Goal: Information Seeking & Learning: Learn about a topic

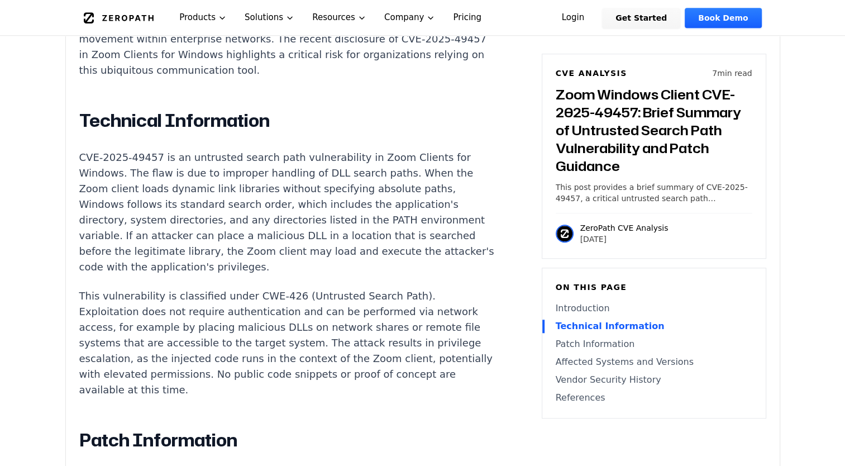
scroll to position [894, 0]
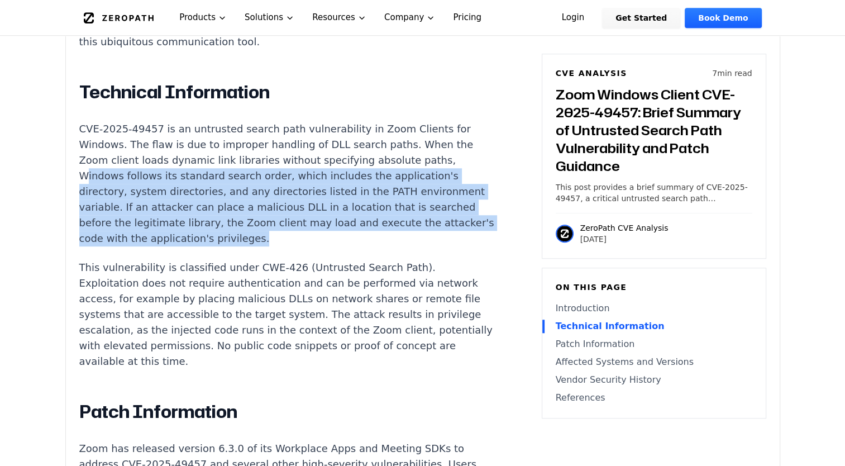
drag, startPoint x: 89, startPoint y: 143, endPoint x: 335, endPoint y: 213, distance: 255.1
click at [335, 213] on p "CVE-2025-49457 is an untrusted search path vulnerability in Zoom Clients for Wi…" at bounding box center [287, 183] width 416 height 125
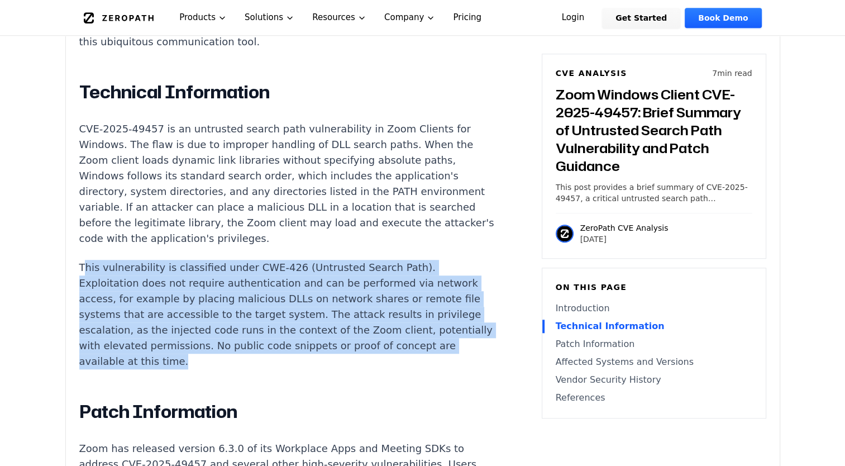
drag, startPoint x: 82, startPoint y: 236, endPoint x: 275, endPoint y: 332, distance: 215.3
click at [275, 332] on p "This vulnerability is classified under CWE-426 (Untrusted Search Path). Exploit…" at bounding box center [287, 314] width 416 height 109
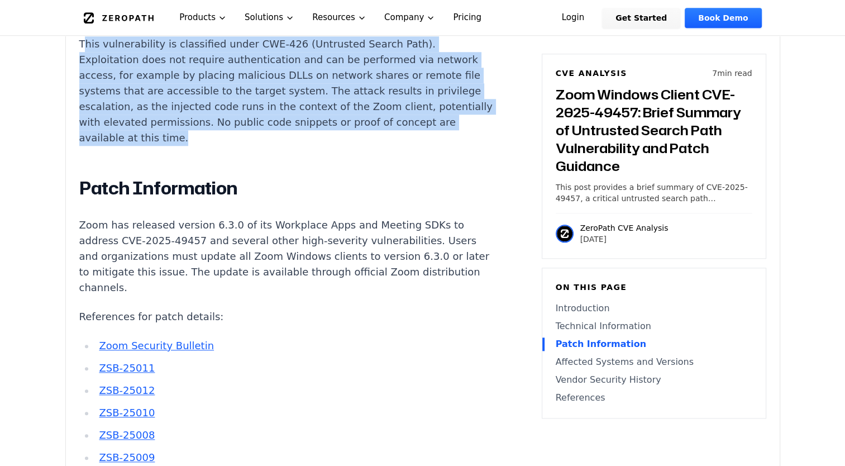
scroll to position [1285, 0]
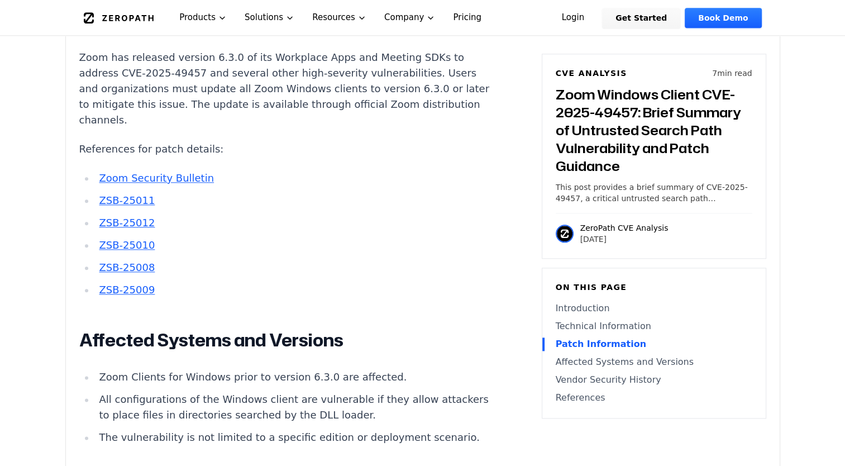
click at [179, 172] on link "Zoom Security Bulletin" at bounding box center [156, 178] width 115 height 12
click at [131, 194] on link "ZSB-25011" at bounding box center [127, 200] width 56 height 12
click at [138, 217] on link "ZSB-25012" at bounding box center [127, 223] width 56 height 12
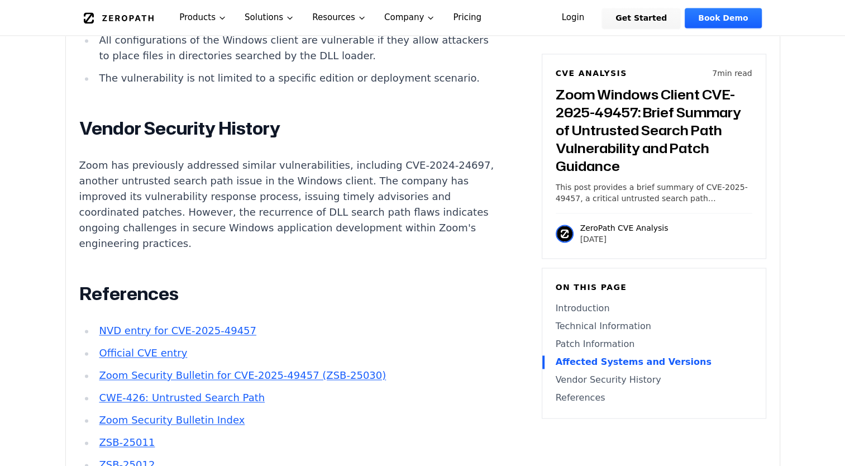
scroll to position [1787, 0]
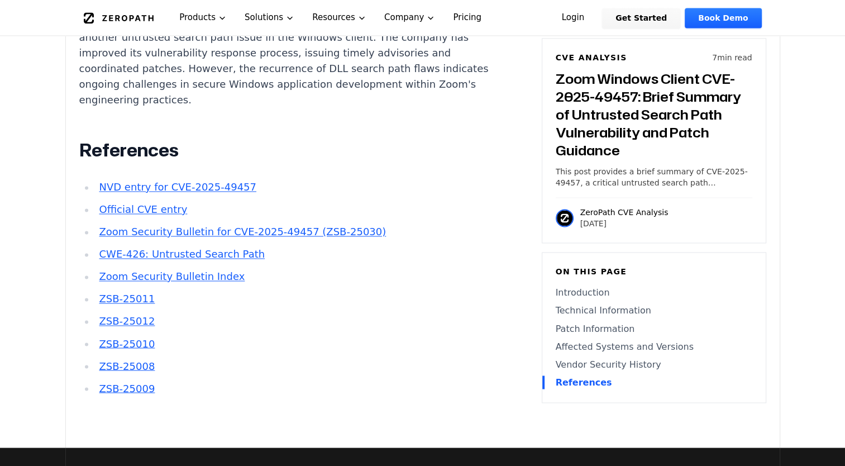
click at [176, 248] on link "CWE-426: Untrusted Search Path" at bounding box center [182, 254] width 166 height 12
click at [133, 382] on link "ZSB-25009" at bounding box center [127, 388] width 56 height 12
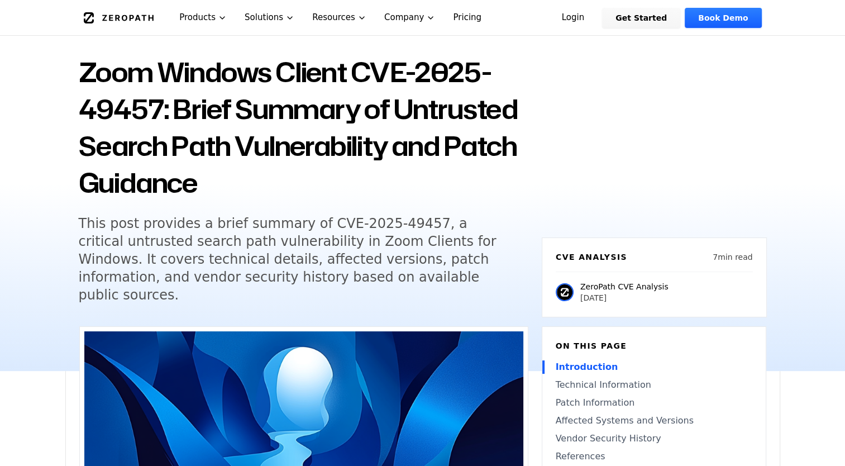
scroll to position [0, 0]
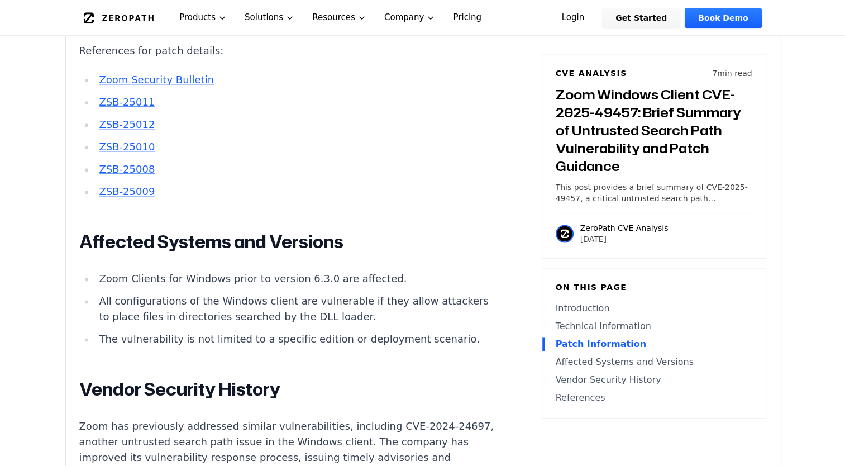
scroll to position [1396, 0]
